Goal: Information Seeking & Learning: Check status

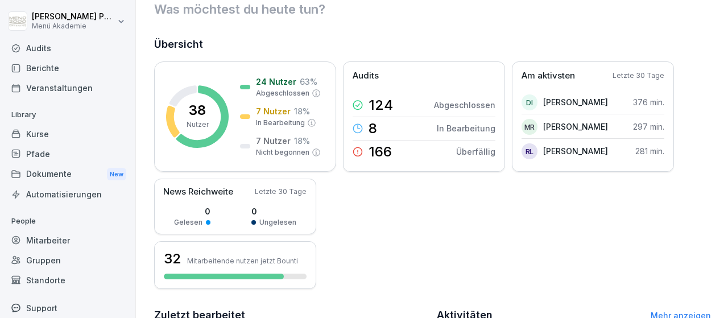
scroll to position [66, 0]
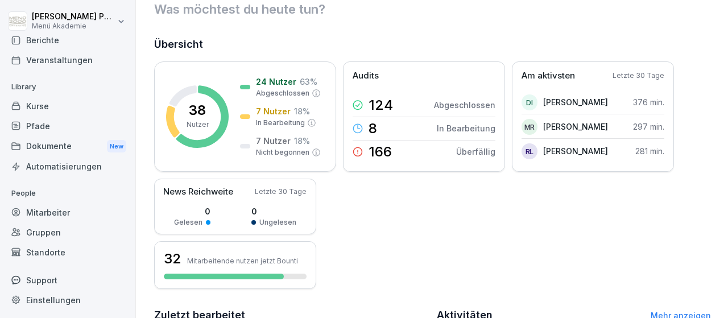
click at [54, 250] on div "Standorte" at bounding box center [68, 252] width 124 height 20
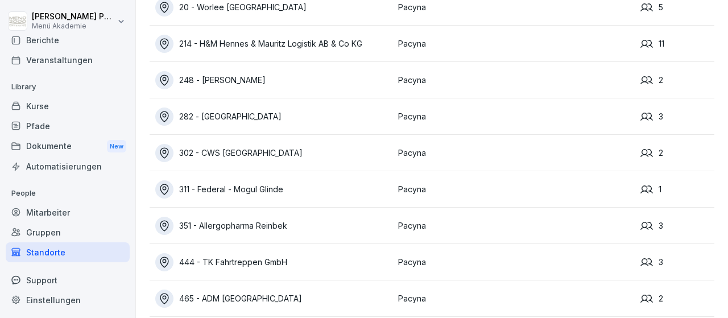
scroll to position [146, 0]
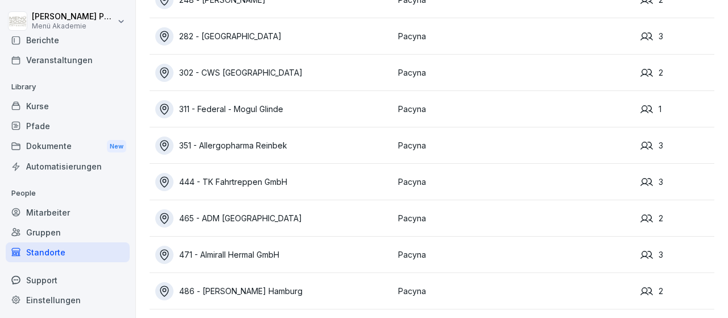
click at [252, 216] on div "465 - ADM [GEOGRAPHIC_DATA]" at bounding box center [273, 218] width 237 height 18
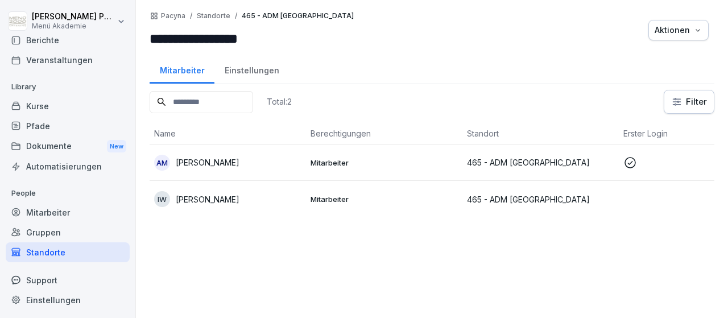
click at [318, 197] on p "Mitarbeiter" at bounding box center [384, 199] width 147 height 10
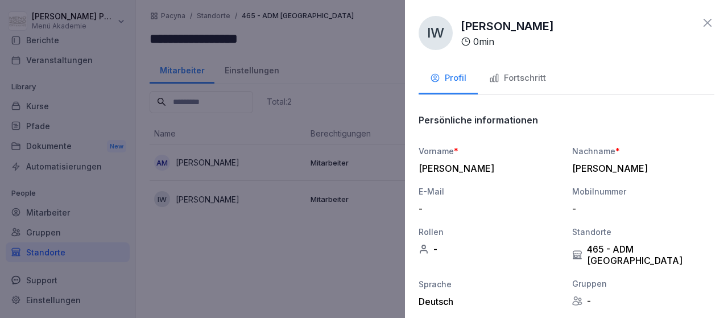
click at [524, 83] on div "Fortschritt" at bounding box center [517, 78] width 57 height 13
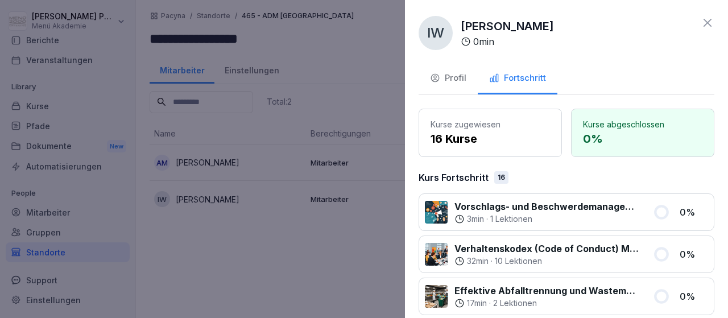
click at [707, 27] on icon at bounding box center [708, 23] width 14 height 14
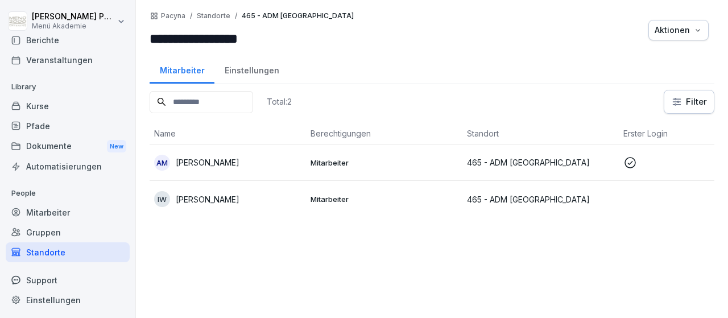
click at [65, 249] on div "Standorte" at bounding box center [68, 252] width 124 height 20
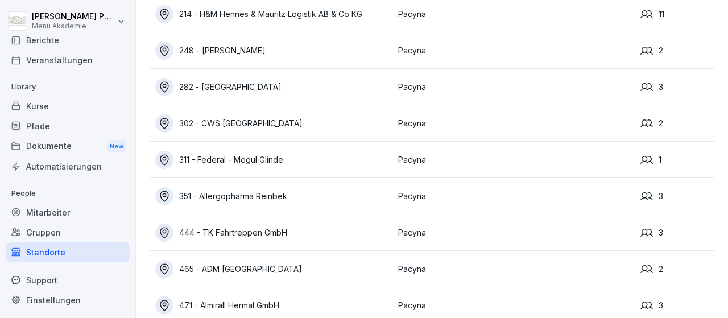
scroll to position [132, 0]
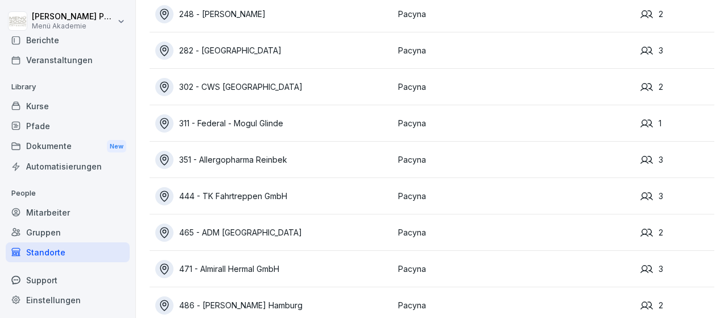
click at [208, 261] on div "471 - Almirall Hermal GmbH" at bounding box center [273, 269] width 237 height 18
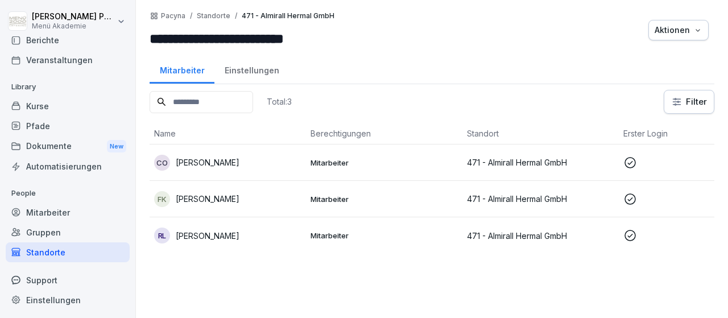
click at [315, 236] on p "Mitarbeiter" at bounding box center [384, 235] width 147 height 10
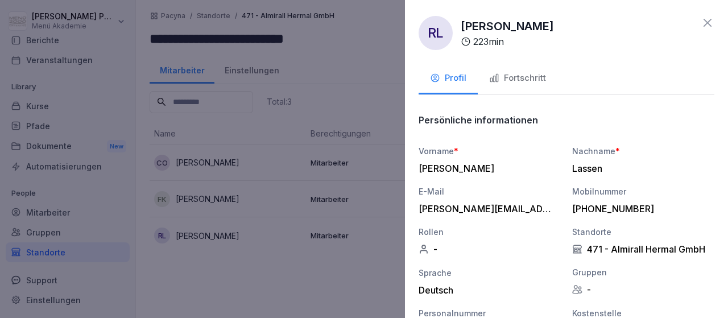
click at [506, 80] on div "Fortschritt" at bounding box center [517, 78] width 57 height 13
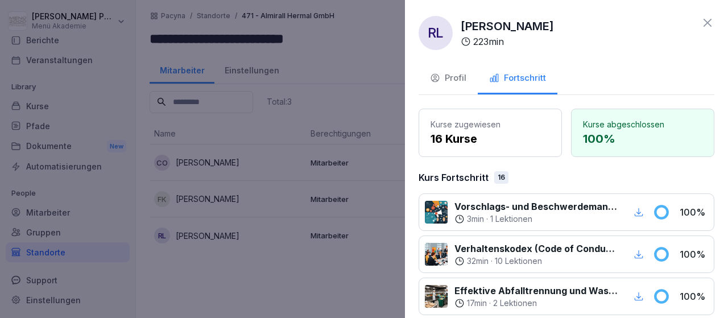
click at [710, 19] on icon at bounding box center [708, 23] width 14 height 14
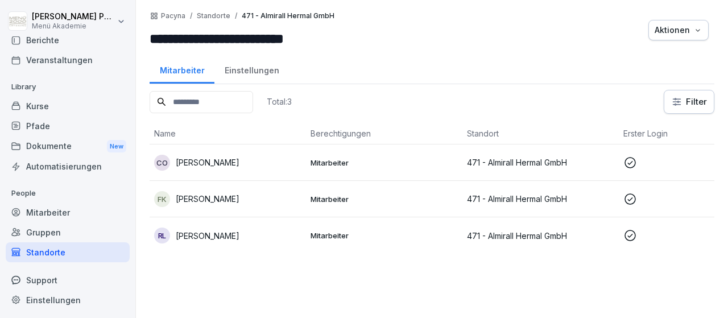
click at [350, 204] on td "Mitarbeiter" at bounding box center [384, 199] width 156 height 36
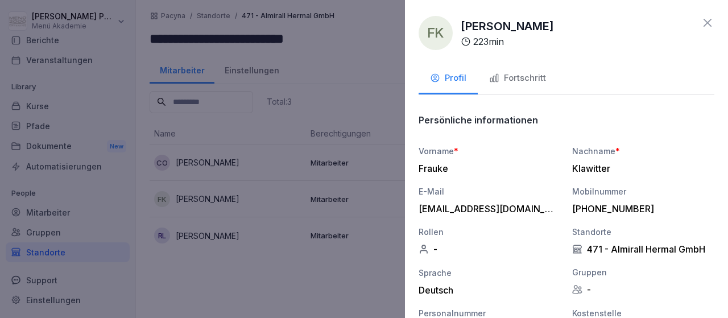
click at [504, 89] on button "Fortschritt" at bounding box center [518, 79] width 80 height 31
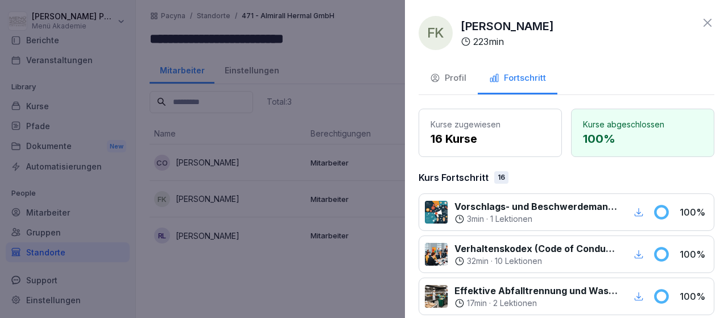
click at [707, 20] on icon at bounding box center [708, 23] width 14 height 14
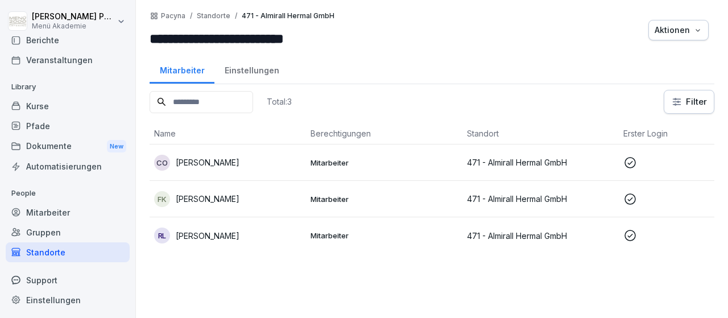
click at [68, 249] on div "Standorte" at bounding box center [68, 252] width 124 height 20
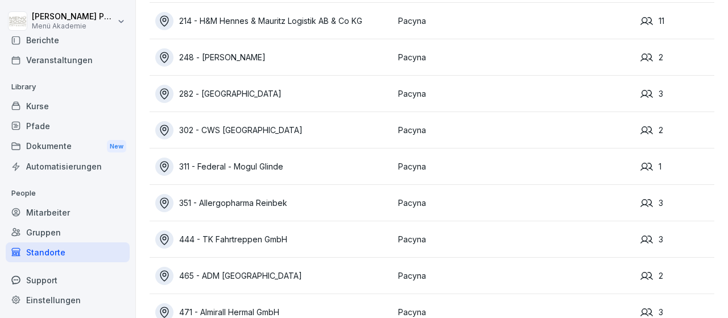
scroll to position [14, 0]
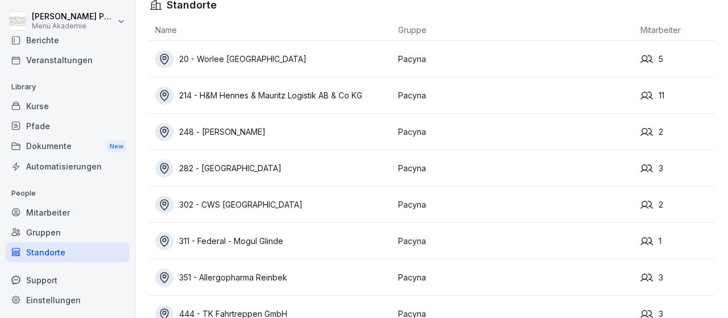
click at [273, 93] on div "214 - H&M Hennes & Mauritz Logistik AB & Co KG" at bounding box center [273, 95] width 237 height 18
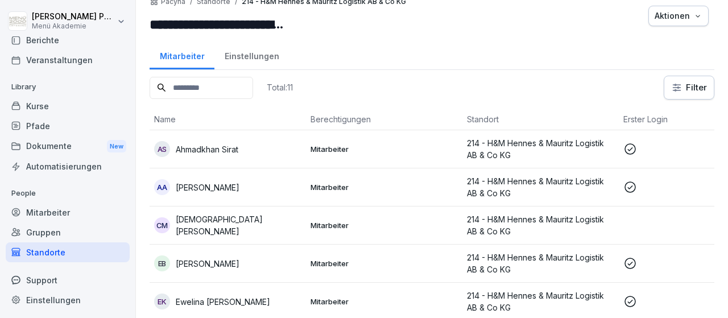
click at [328, 154] on td "Mitarbeiter" at bounding box center [384, 149] width 156 height 38
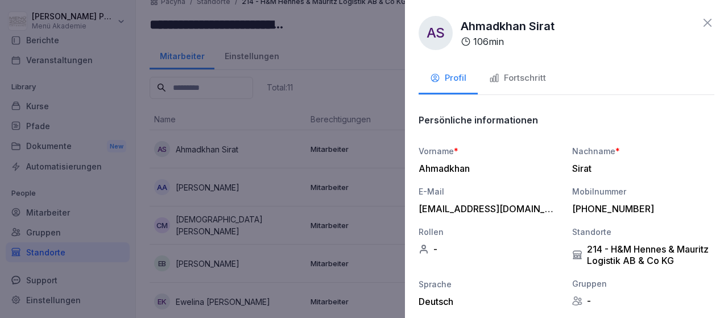
click at [485, 75] on button "Fortschritt" at bounding box center [518, 79] width 80 height 31
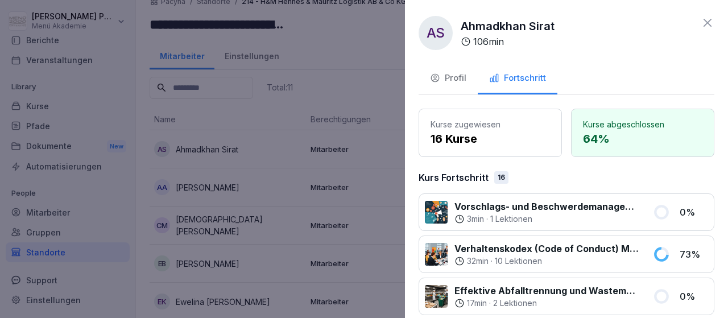
click at [702, 22] on icon at bounding box center [708, 23] width 14 height 14
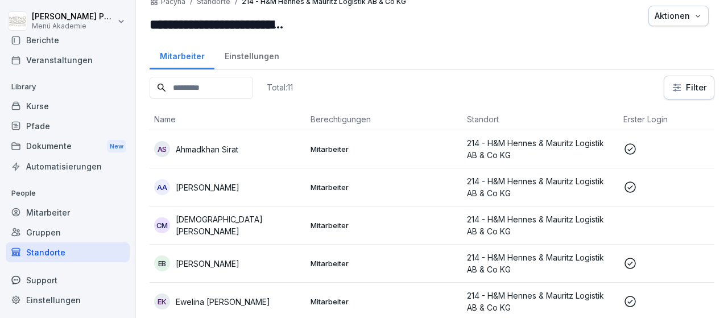
click at [344, 188] on p "Mitarbeiter" at bounding box center [384, 187] width 147 height 10
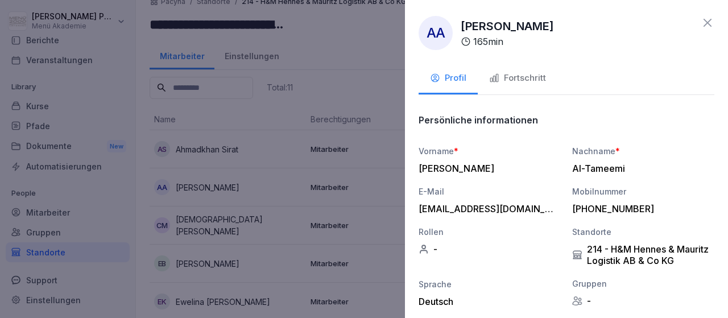
click at [527, 72] on div "Fortschritt" at bounding box center [517, 78] width 57 height 13
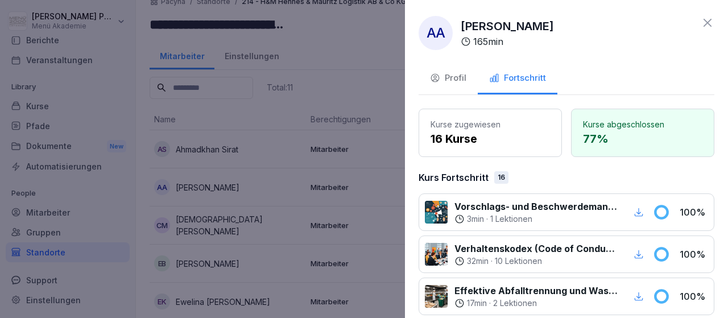
click at [703, 20] on icon at bounding box center [708, 23] width 14 height 14
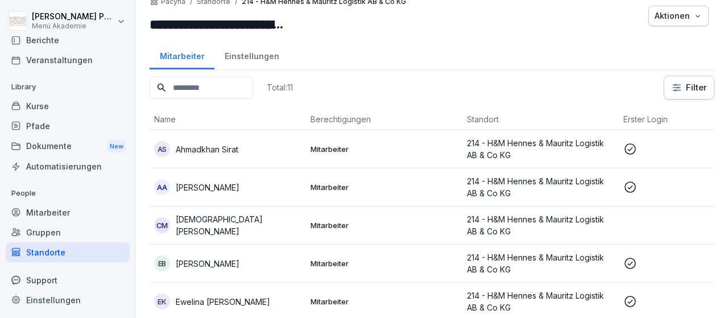
click at [353, 227] on p "Mitarbeiter" at bounding box center [384, 225] width 147 height 10
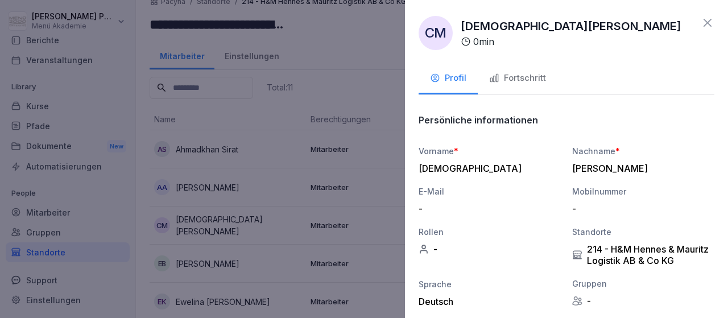
click at [534, 84] on div "Fortschritt" at bounding box center [517, 78] width 57 height 13
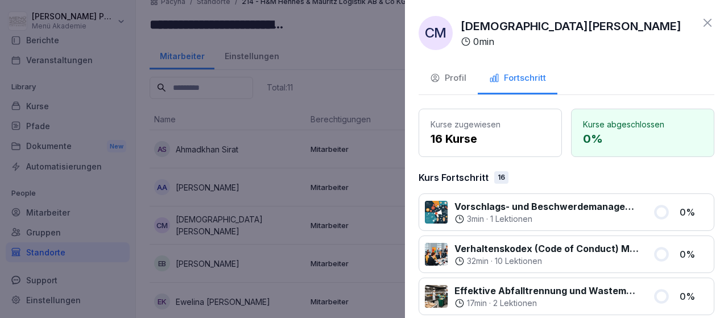
click at [714, 22] on icon at bounding box center [708, 23] width 14 height 14
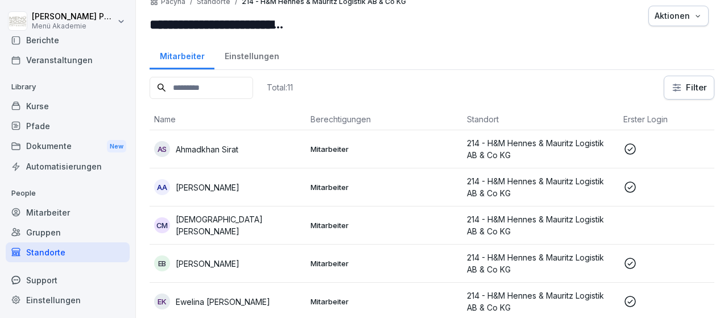
click at [240, 268] on p "[PERSON_NAME]" at bounding box center [208, 264] width 64 height 12
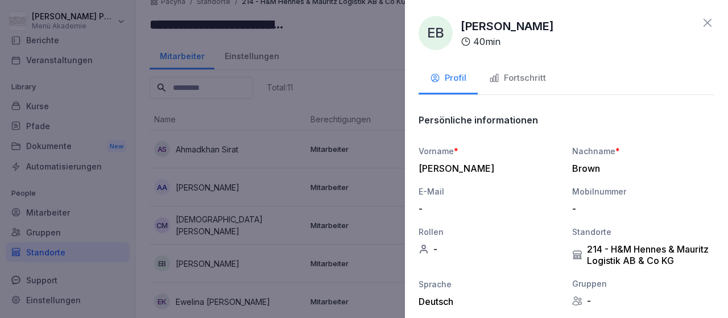
click at [505, 81] on div "Fortschritt" at bounding box center [517, 78] width 57 height 13
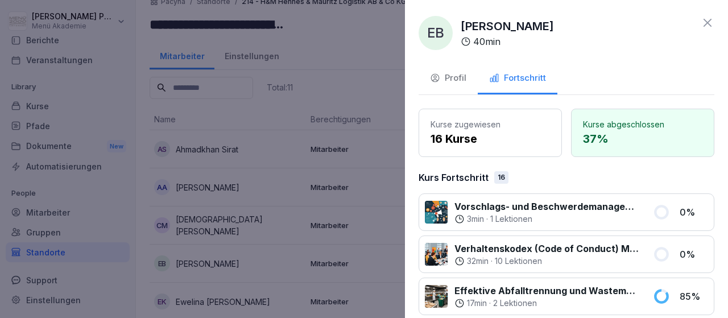
click at [712, 22] on icon at bounding box center [708, 23] width 14 height 14
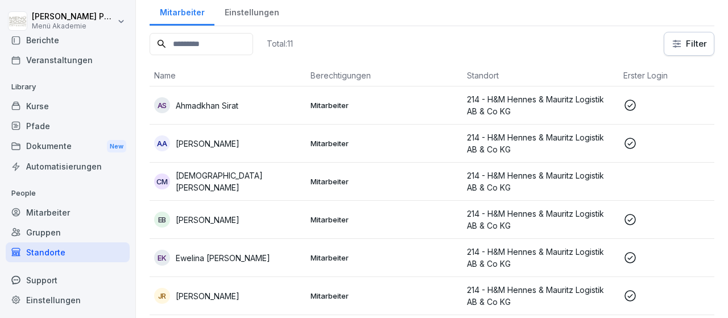
scroll to position [80, 0]
